Goal: Understand process/instructions

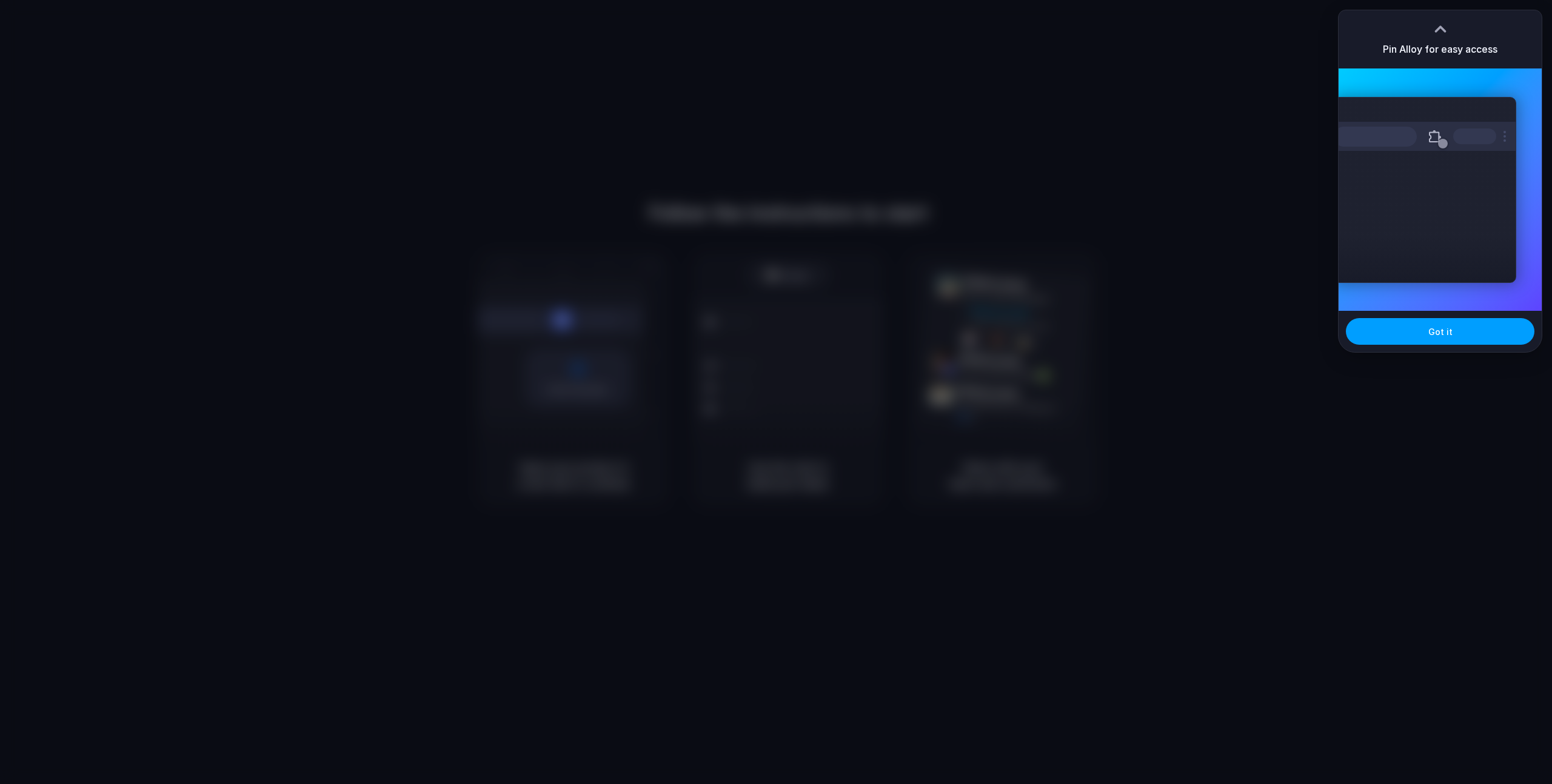
click at [1457, 335] on button "Got it" at bounding box center [1440, 331] width 189 height 27
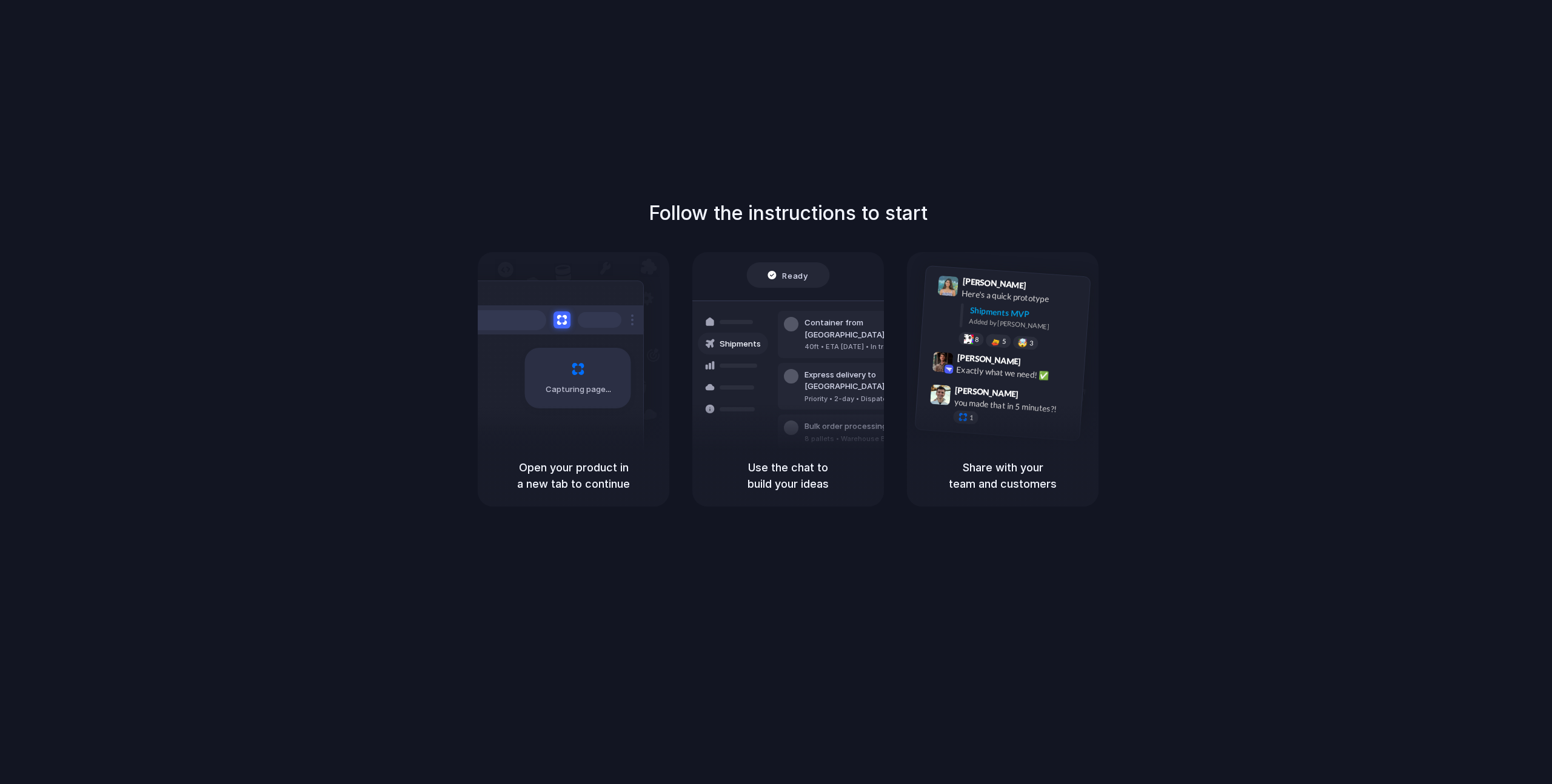
click at [815, 135] on div "Follow the instructions to start Capturing page Open your product in a new tab …" at bounding box center [788, 404] width 1576 height 808
